Goal: Navigation & Orientation: Find specific page/section

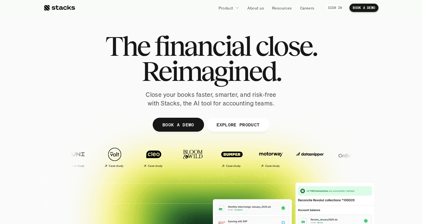
click at [336, 7] on p "SIGN IN" at bounding box center [335, 8] width 14 height 4
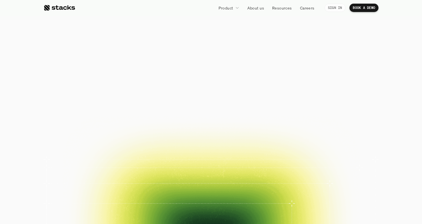
click at [334, 7] on p "SIGN IN" at bounding box center [335, 8] width 14 height 4
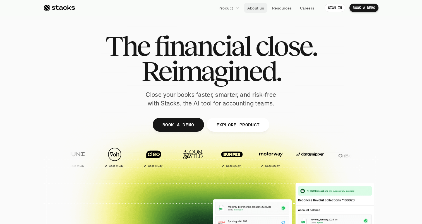
click at [259, 11] on link "About us" at bounding box center [255, 8] width 23 height 10
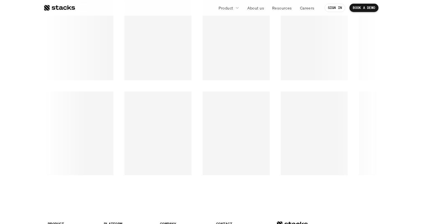
scroll to position [822, 0]
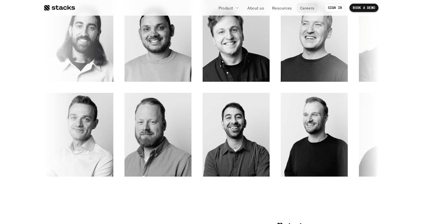
click at [303, 7] on p "Careers" at bounding box center [307, 8] width 15 height 6
